Goal: Transaction & Acquisition: Purchase product/service

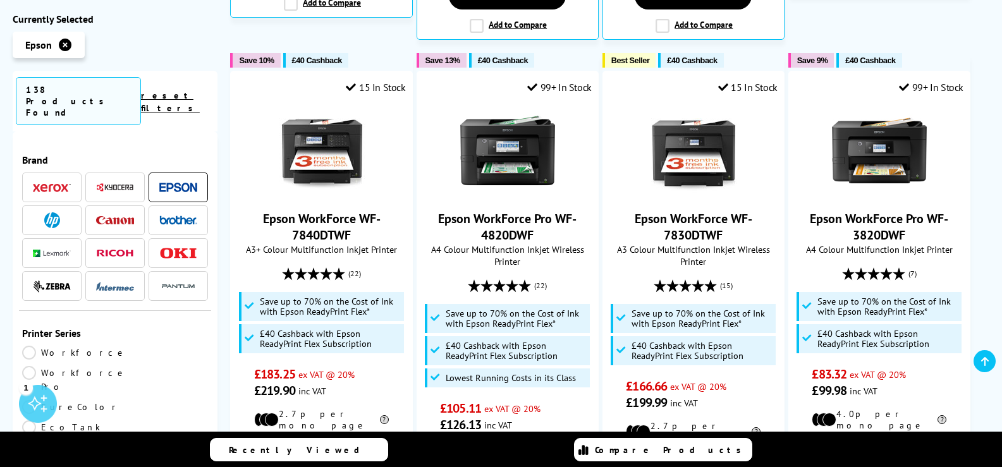
scroll to position [910, 0]
click at [307, 325] on li "£40 Cashback with Epson ReadyPrint Flex Subscription" at bounding box center [321, 339] width 165 height 29
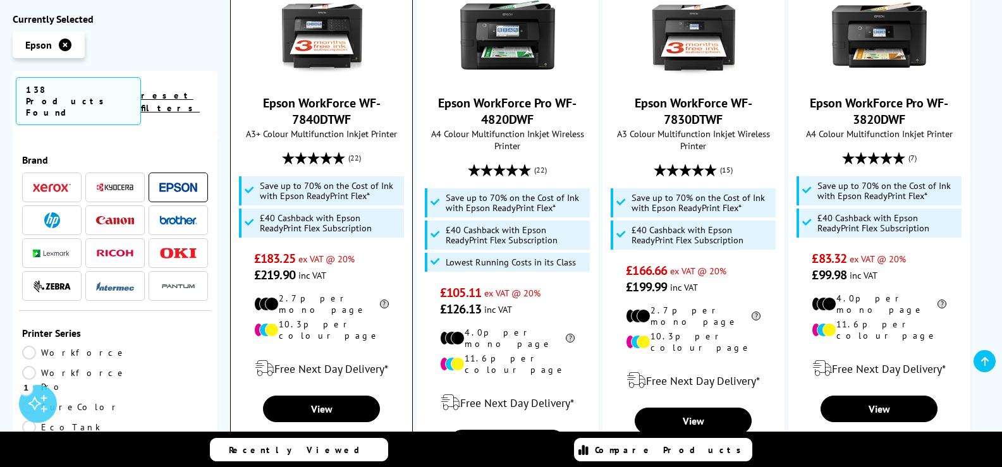
scroll to position [1027, 0]
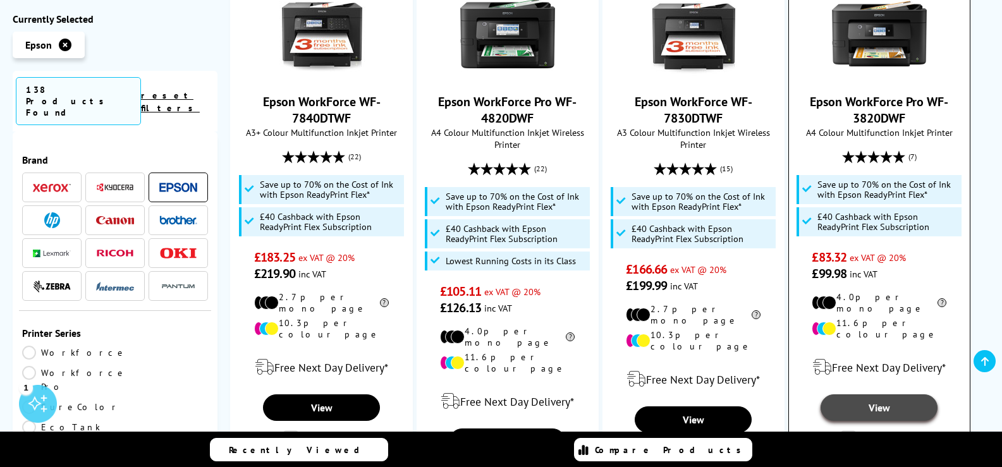
click at [867, 395] on link "View" at bounding box center [879, 408] width 117 height 27
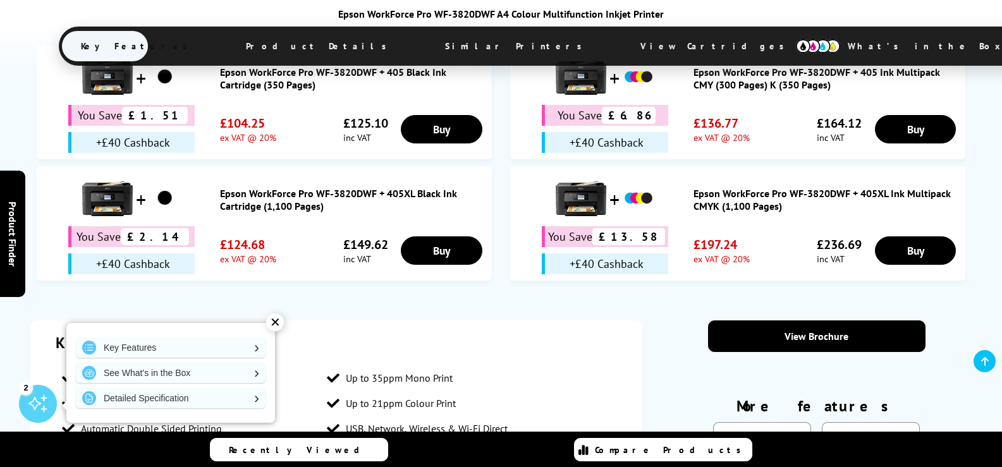
scroll to position [926, 0]
